Goal: Communication & Community: Answer question/provide support

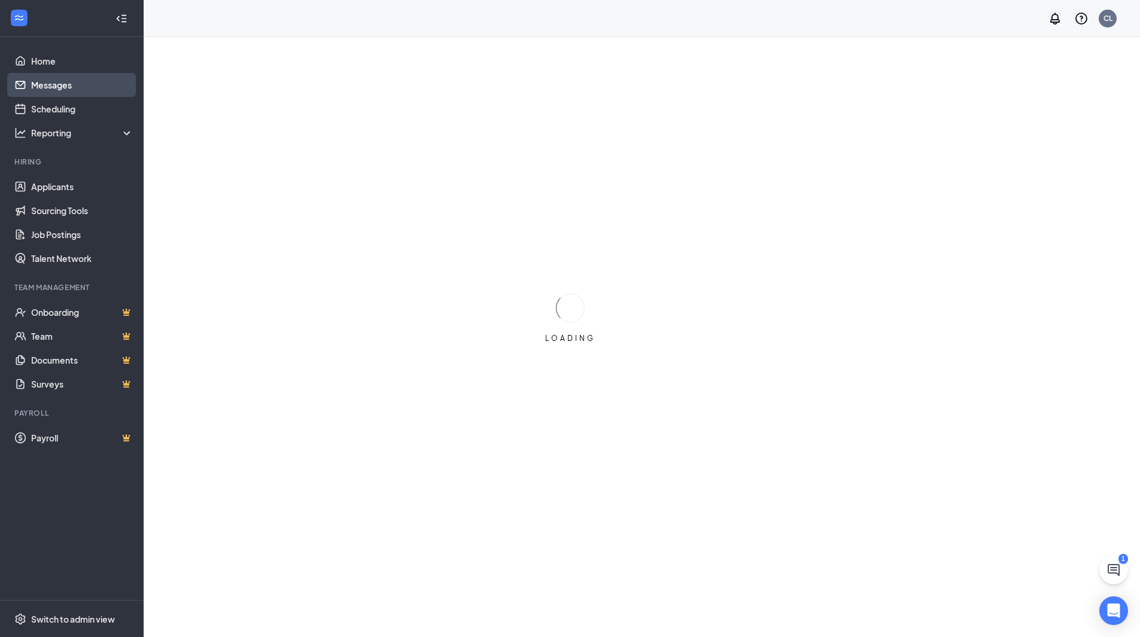
click at [94, 86] on link "Messages" at bounding box center [82, 85] width 102 height 24
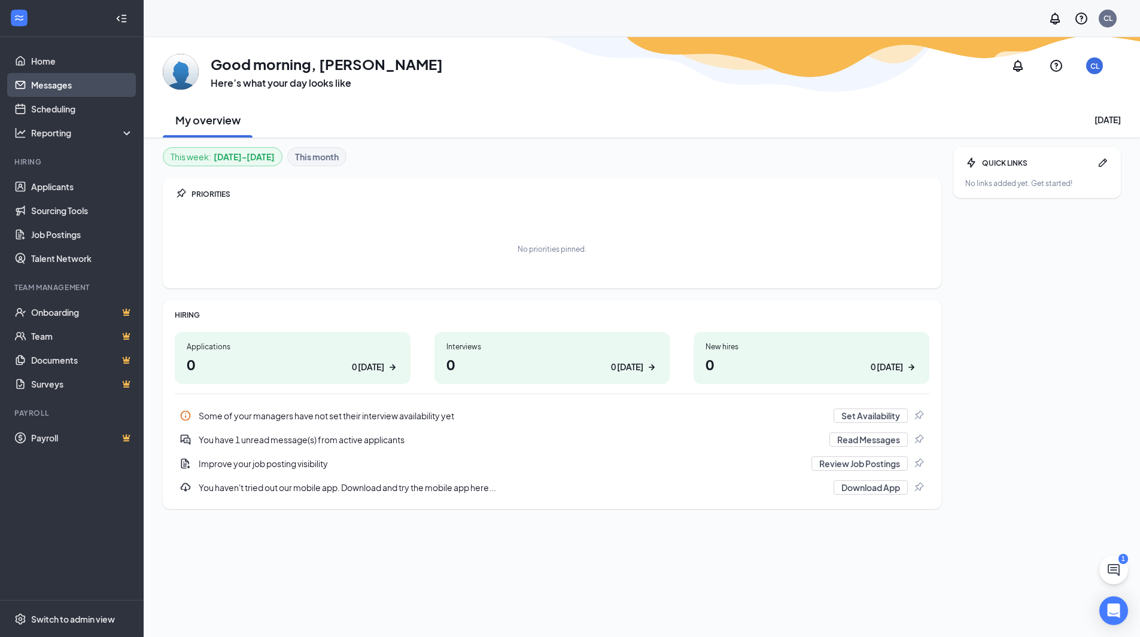
click at [87, 84] on link "Messages" at bounding box center [82, 85] width 102 height 24
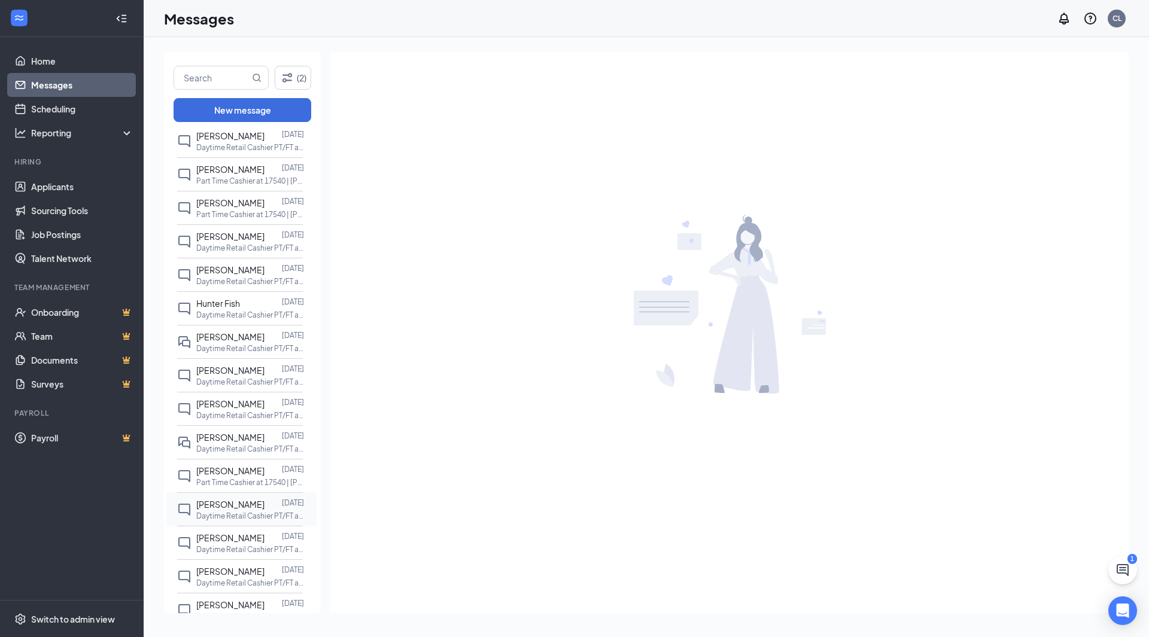
scroll to position [539, 0]
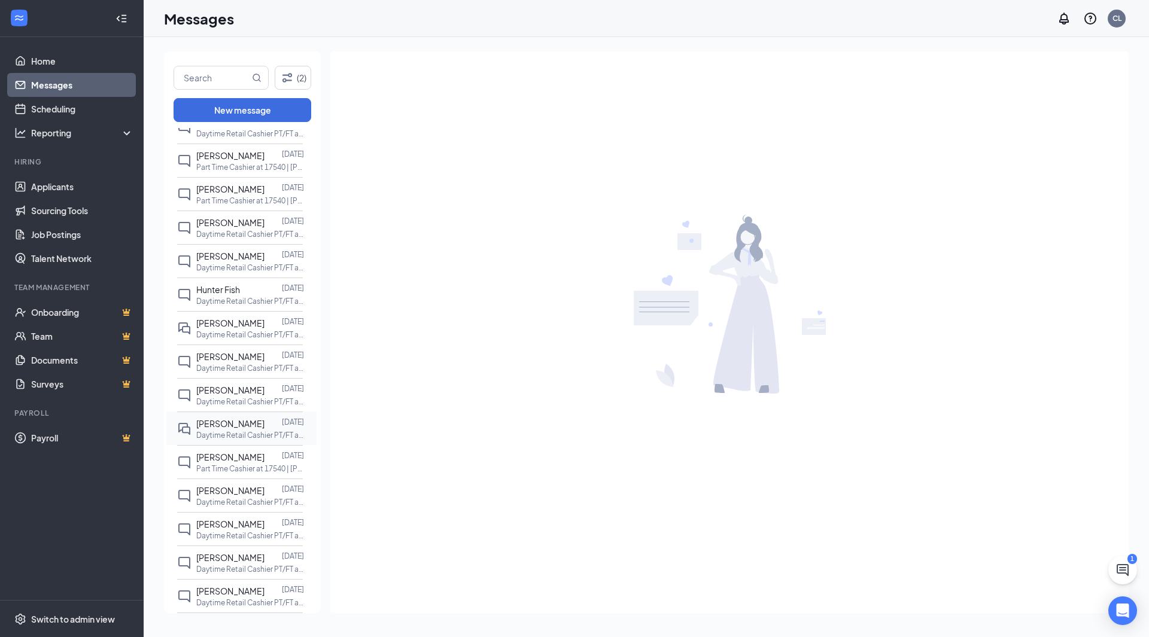
click at [247, 421] on span "[PERSON_NAME]" at bounding box center [230, 423] width 68 height 11
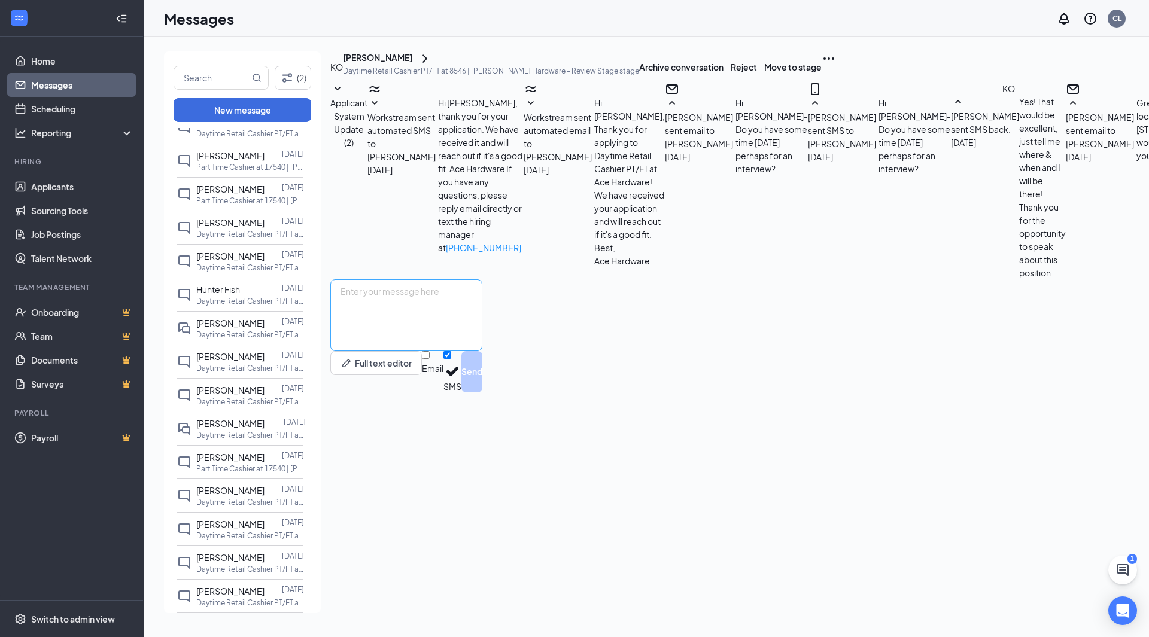
scroll to position [140, 0]
click at [482, 351] on textarea at bounding box center [406, 315] width 152 height 72
type textarea "Hi [PERSON_NAME]- Great to meet you last week and we appreciate you taking the …"
click at [451, 359] on input "SMS" at bounding box center [447, 355] width 8 height 8
checkbox input "false"
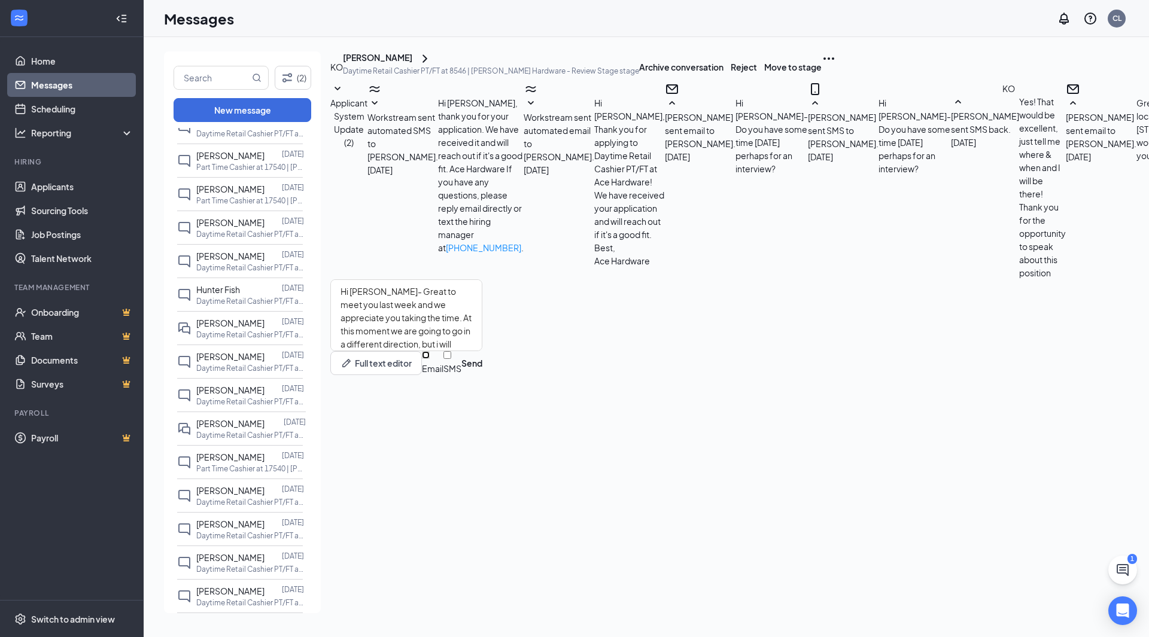
click at [430, 359] on input "Email" at bounding box center [426, 355] width 8 height 8
checkbox input "true"
click at [482, 396] on button "Send" at bounding box center [471, 373] width 21 height 45
